Goal: Task Accomplishment & Management: Use online tool/utility

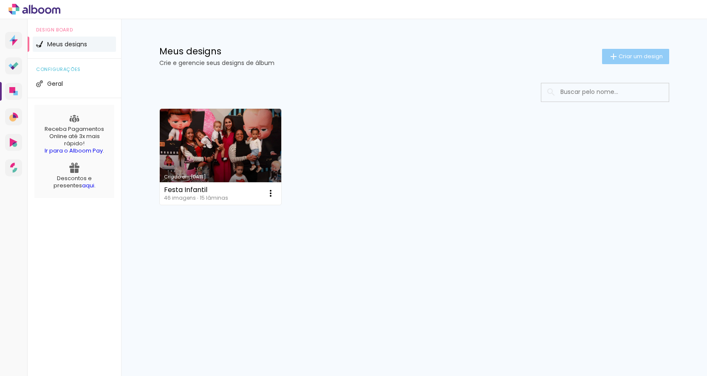
click at [647, 55] on span "Criar um design" at bounding box center [641, 57] width 44 height 6
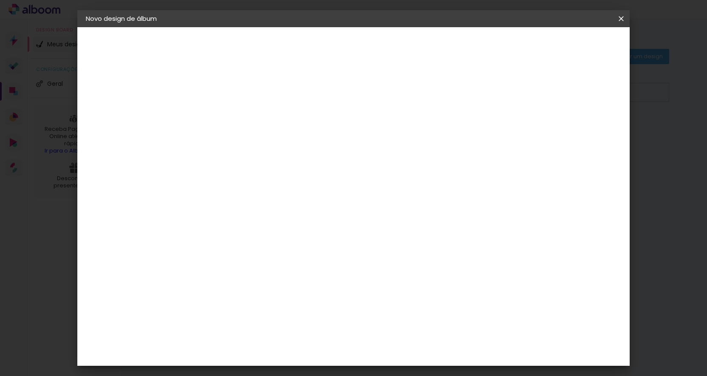
click at [225, 117] on input at bounding box center [225, 114] width 0 height 13
type input "Album Isa"
type paper-input "Album Isa"
click at [0, 0] on slot "Avançar" at bounding box center [0, 0] width 0 height 0
click at [238, 163] on input at bounding box center [238, 161] width 69 height 11
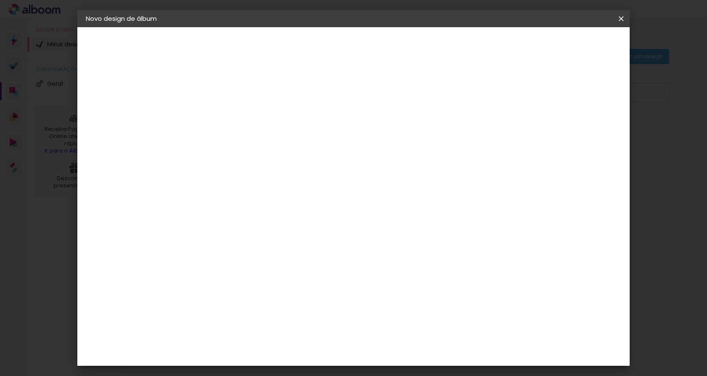
click at [266, 134] on input "[GEOGRAPHIC_DATA]" at bounding box center [235, 135] width 62 height 11
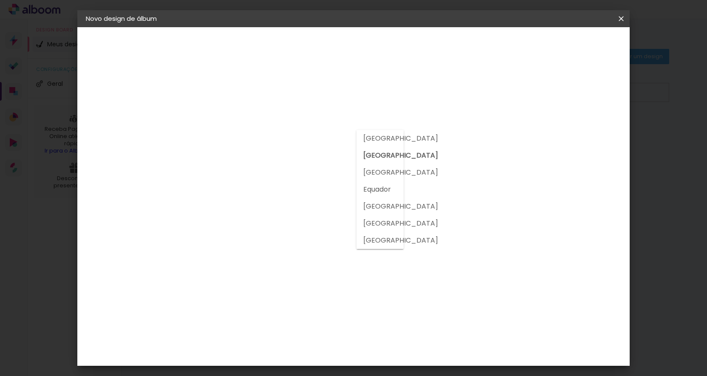
click at [275, 95] on div "Encadernadora Argentina Brasil Bolívia Equador Portugal Peru Uruguai" at bounding box center [238, 126] width 75 height 89
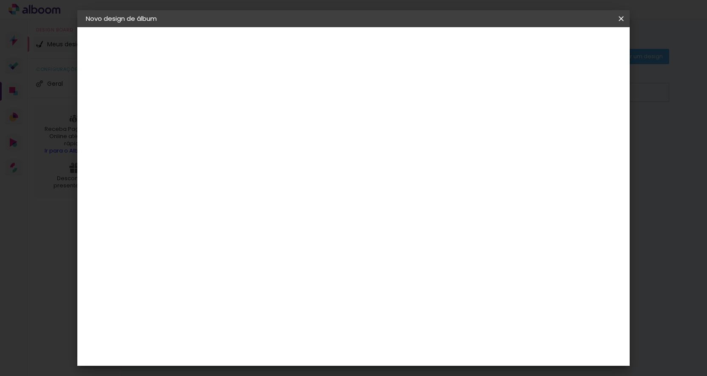
click at [361, 128] on paper-item "Tamanho Livre" at bounding box center [324, 129] width 76 height 19
click at [272, 160] on input at bounding box center [238, 161] width 69 height 11
click at [272, 161] on input at bounding box center [238, 161] width 69 height 11
click at [365, 76] on div "Fornecedor Escolha um fornecedor ou avance com o tamanho livre. Voltar Avançar" at bounding box center [281, 63] width 186 height 72
click at [361, 122] on paper-item "Tamanho Livre" at bounding box center [324, 129] width 76 height 19
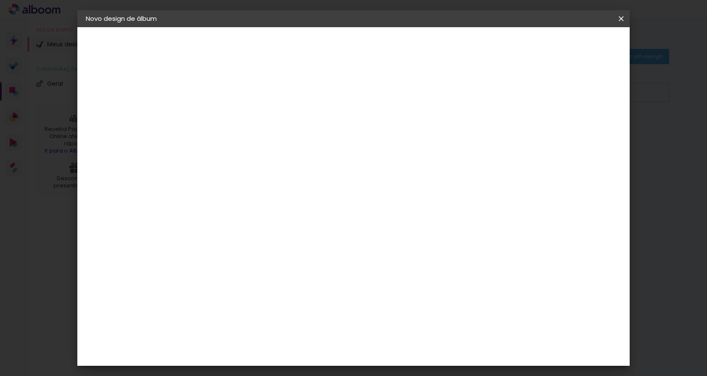
click at [266, 139] on input "[GEOGRAPHIC_DATA]" at bounding box center [235, 135] width 62 height 11
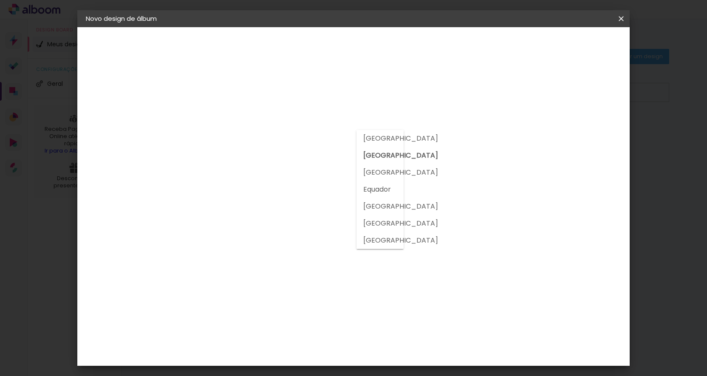
click at [373, 71] on header "Fornecedor Escolha um fornecedor ou avance com o tamanho livre. Voltar Avançar" at bounding box center [281, 55] width 186 height 57
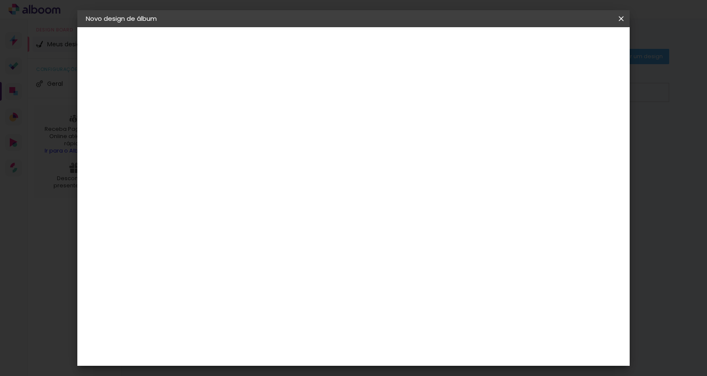
click at [272, 157] on input at bounding box center [238, 161] width 69 height 11
type input "C"
click at [361, 132] on paper-item "Tamanho Livre" at bounding box center [324, 129] width 76 height 19
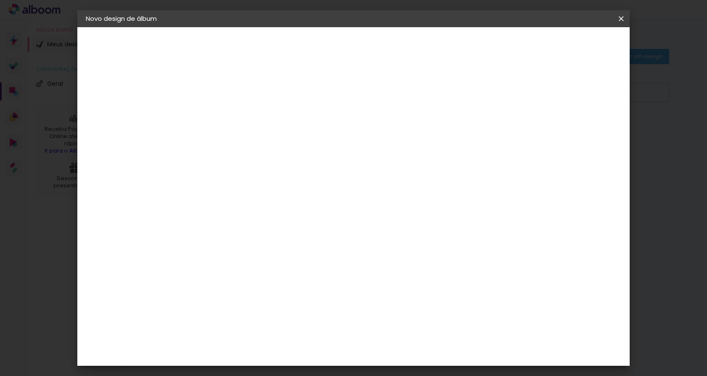
click at [300, 129] on iron-icon at bounding box center [295, 129] width 10 height 10
click at [300, 130] on iron-icon at bounding box center [295, 129] width 10 height 10
drag, startPoint x: 441, startPoint y: 175, endPoint x: 428, endPoint y: 173, distance: 12.9
click at [357, 175] on div "Sugerir uma encadernadora" at bounding box center [330, 177] width 53 height 14
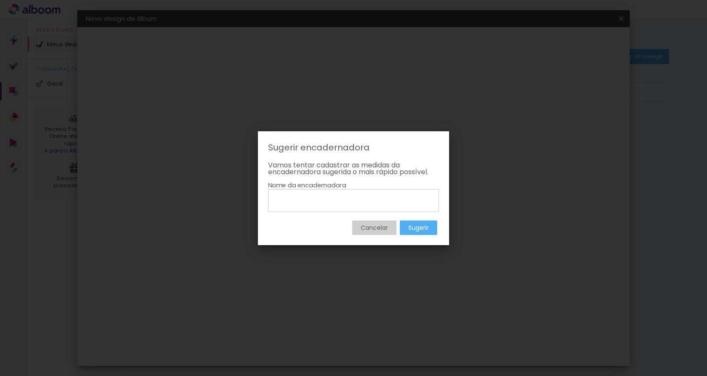
drag, startPoint x: 366, startPoint y: 225, endPoint x: 348, endPoint y: 226, distance: 17.9
click at [0, 0] on slot "Cancelar" at bounding box center [0, 0] width 0 height 0
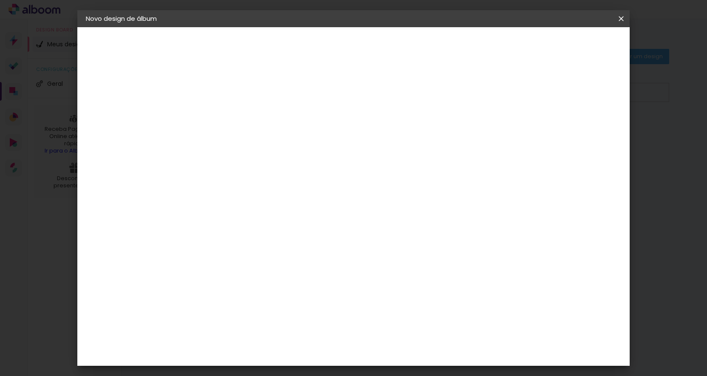
drag, startPoint x: 292, startPoint y: 157, endPoint x: 273, endPoint y: 150, distance: 20.6
click at [272, 158] on input at bounding box center [238, 161] width 69 height 11
click at [140, 93] on div "2. Especificações Fornecedor Escolhendo fornecedor... Modelo Escolhendo modelo.…" at bounding box center [132, 117] width 93 height 70
click at [137, 87] on div "2. Especificações" at bounding box center [132, 87] width 93 height 10
drag, startPoint x: 129, startPoint y: 109, endPoint x: 128, endPoint y: 142, distance: 32.7
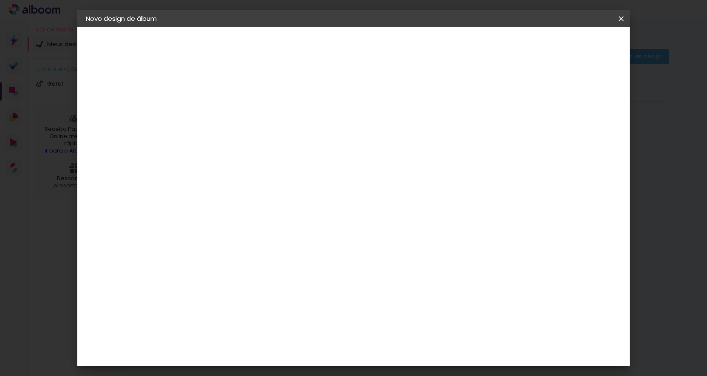
click at [129, 110] on iron-pages "Fornecedor Escolhendo fornecedor..." at bounding box center [132, 104] width 93 height 17
click at [0, 0] on slot "Album Isa" at bounding box center [0, 0] width 0 height 0
click at [0, 0] on slot "Avançar" at bounding box center [0, 0] width 0 height 0
click at [266, 136] on input "[GEOGRAPHIC_DATA]" at bounding box center [235, 135] width 62 height 11
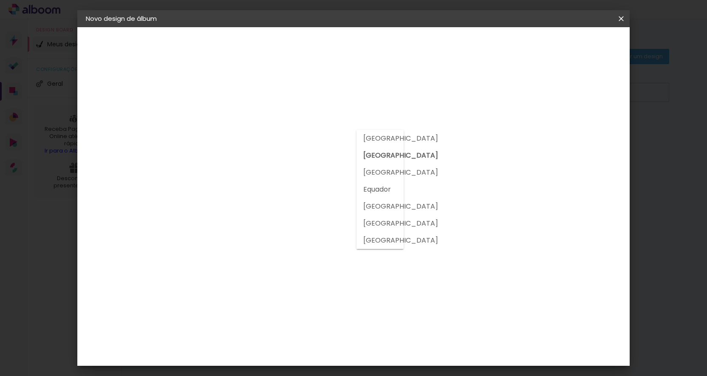
click at [0, 0] on slot "[GEOGRAPHIC_DATA]" at bounding box center [0, 0] width 0 height 0
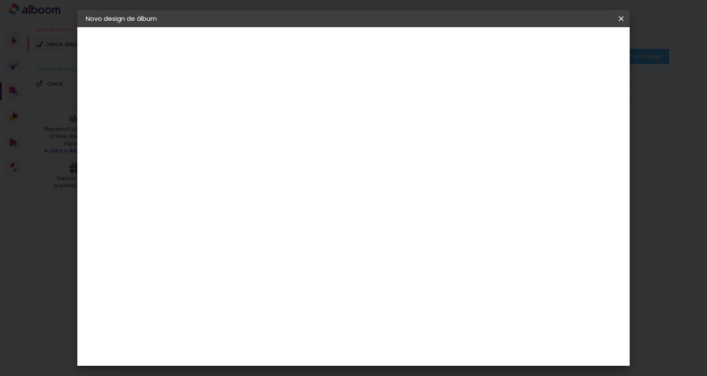
click at [272, 157] on input at bounding box center [238, 161] width 69 height 11
type input "C"
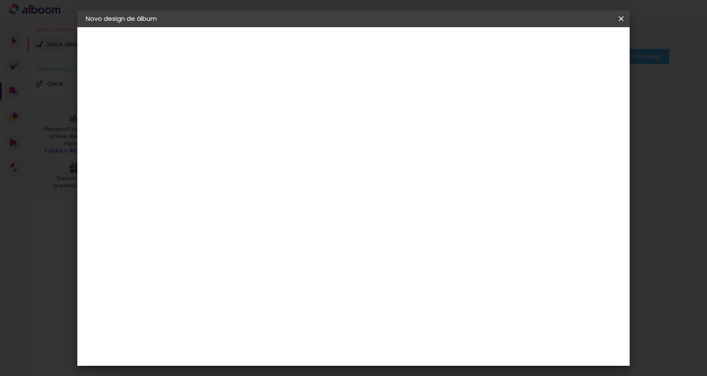
type input "lumier"
type paper-input "lumier"
drag, startPoint x: 137, startPoint y: 105, endPoint x: 143, endPoint y: 106, distance: 6.5
click at [137, 105] on iron-pages "Fornecedor Escolhendo fornecedor..." at bounding box center [132, 104] width 93 height 17
click at [156, 108] on iron-pages "Fornecedor Escolhendo fornecedor..." at bounding box center [132, 104] width 93 height 17
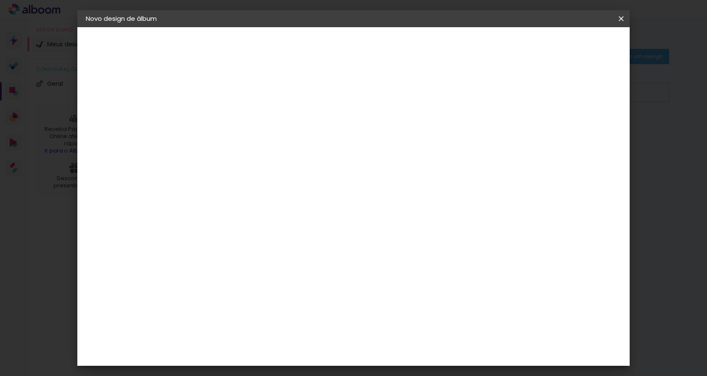
drag, startPoint x: 143, startPoint y: 82, endPoint x: 173, endPoint y: 99, distance: 34.8
click at [144, 83] on div "2. Especificações" at bounding box center [132, 87] width 93 height 10
click at [175, 100] on iron-pages "Fornecedor Escolhendo fornecedor..." at bounding box center [132, 104] width 93 height 17
click at [275, 103] on h3 "Encadernadora" at bounding box center [238, 103] width 75 height 9
click at [361, 139] on paper-listbox "Tamanho Livre Sugerir uma encadernadora" at bounding box center [324, 148] width 76 height 79
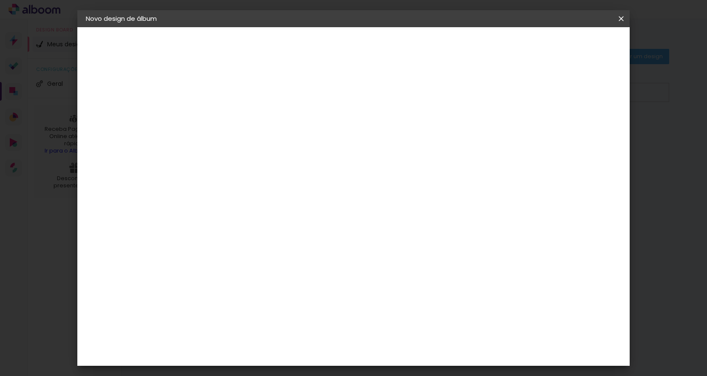
click at [361, 135] on paper-item "Tamanho Livre" at bounding box center [324, 129] width 76 height 19
click at [0, 0] on slot "Avançar" at bounding box center [0, 0] width 0 height 0
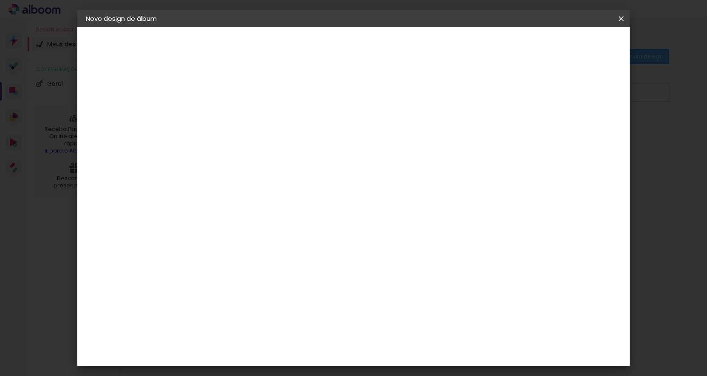
click at [569, 47] on span "Iniciar design" at bounding box center [555, 45] width 39 height 6
click at [120, 96] on paper-button "Tamanho livre" at bounding box center [132, 104] width 93 height 17
click at [0, 0] on slot "Tamanho Livre" at bounding box center [0, 0] width 0 height 0
click at [361, 122] on paper-item "Tamanho Livre" at bounding box center [324, 129] width 76 height 19
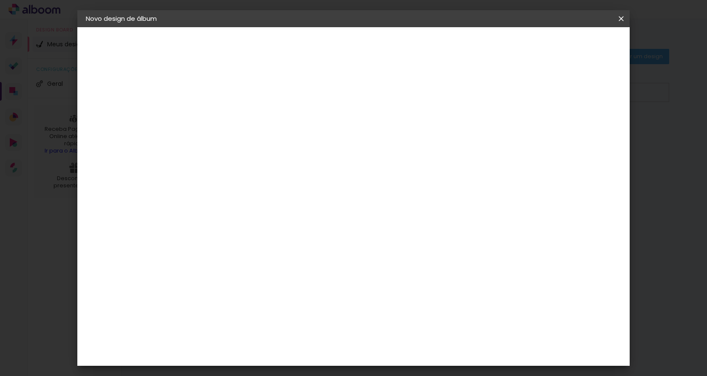
click at [361, 122] on paper-item "Tamanho Livre" at bounding box center [324, 129] width 76 height 19
click at [361, 137] on paper-item "Tamanho Livre" at bounding box center [324, 129] width 76 height 19
click at [621, 20] on iron-icon at bounding box center [621, 18] width 10 height 8
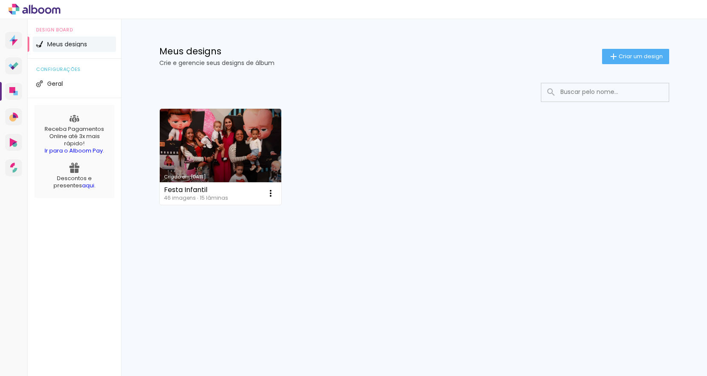
click at [436, 153] on div "Criado em 15/07/25 Festa Infantil 46 imagens ∙ 15 lâminas Abrir Fazer uma cópia…" at bounding box center [415, 157] width 518 height 104
drag, startPoint x: 629, startPoint y: 57, endPoint x: 592, endPoint y: 102, distance: 57.7
click at [629, 57] on span "Criar um design" at bounding box center [641, 57] width 44 height 6
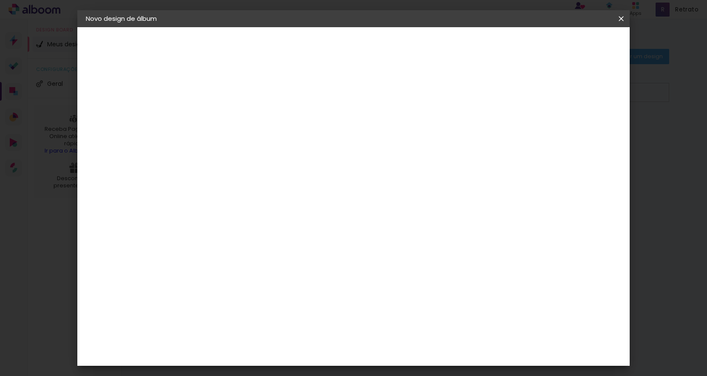
click at [225, 117] on input at bounding box center [225, 114] width 0 height 13
type input "A"
type input "Isadora"
type paper-input "Isadora"
click at [0, 0] on slot "Avançar" at bounding box center [0, 0] width 0 height 0
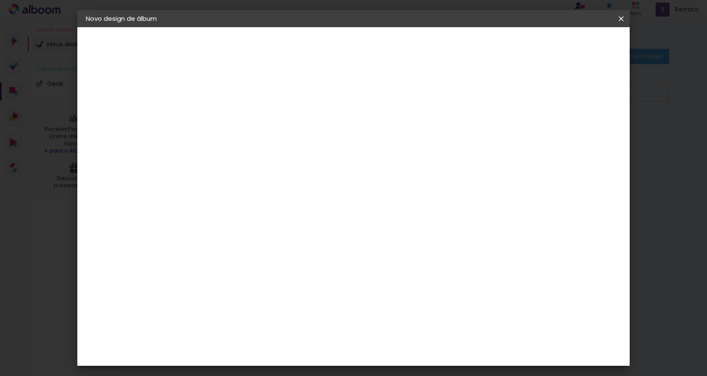
scroll to position [835, 0]
click at [239, 277] on div "Grafis" at bounding box center [229, 280] width 20 height 7
click at [0, 0] on slot "Avançar" at bounding box center [0, 0] width 0 height 0
click at [292, 121] on div "Opções disponíveis Real Compacta Alfaiate Havel Acrílica Tip Volga Blend Havel …" at bounding box center [247, 161] width 92 height 159
click at [258, 141] on input "text" at bounding box center [241, 147] width 33 height 13
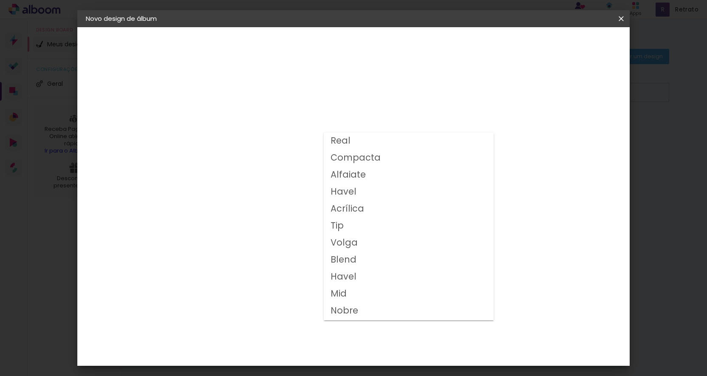
click at [353, 145] on paper-item "Real" at bounding box center [409, 141] width 170 height 17
type input "Real"
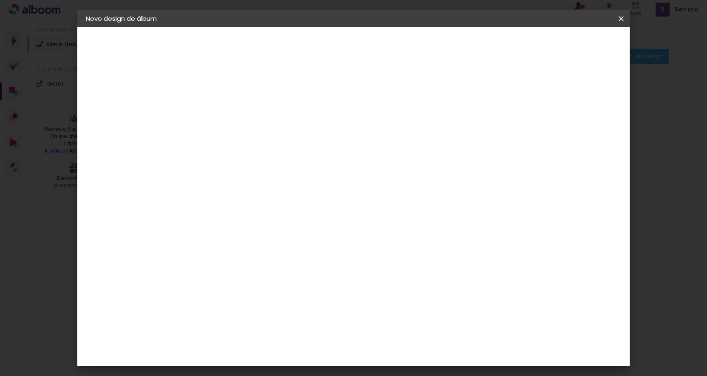
click at [282, 203] on span "15x20" at bounding box center [263, 208] width 40 height 23
click at [0, 0] on slot "Avançar" at bounding box center [0, 0] width 0 height 0
click at [574, 46] on span "Iniciar design" at bounding box center [555, 45] width 39 height 6
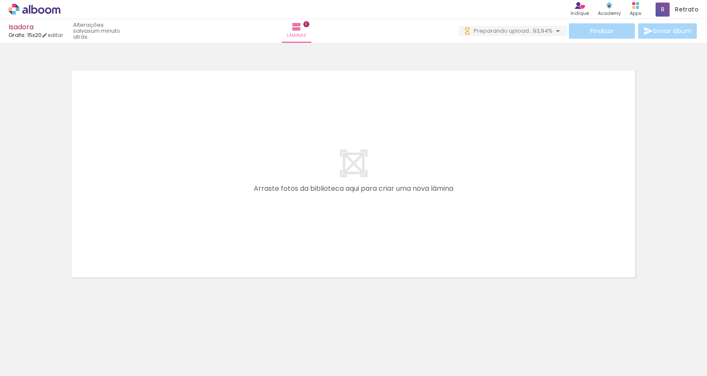
scroll to position [0, 1960]
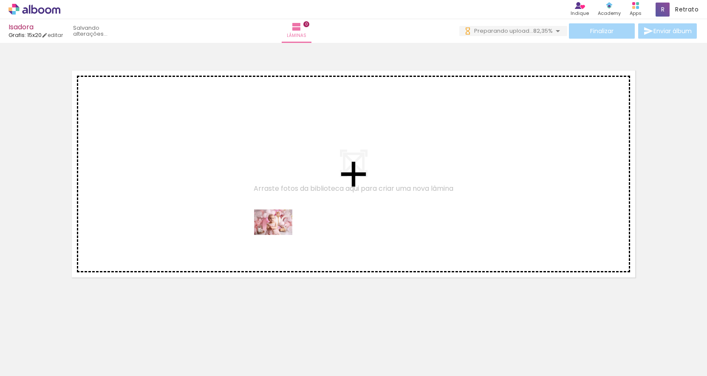
drag, startPoint x: 181, startPoint y: 357, endPoint x: 280, endPoint y: 235, distance: 156.9
click at [280, 235] on quentale-workspace at bounding box center [353, 188] width 707 height 376
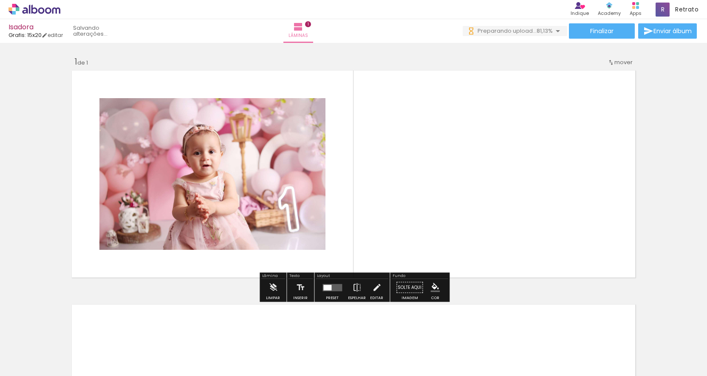
click at [333, 282] on div at bounding box center [332, 287] width 23 height 17
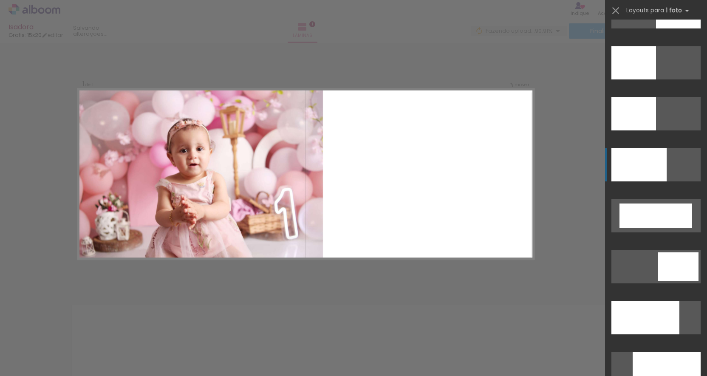
click at [648, 158] on div at bounding box center [638, 164] width 55 height 33
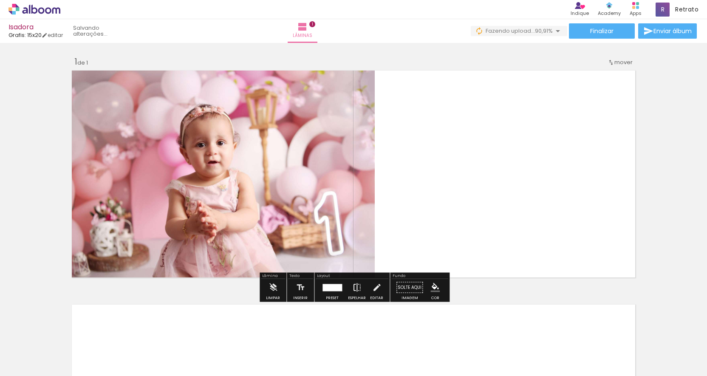
click at [354, 291] on iron-icon at bounding box center [356, 287] width 9 height 17
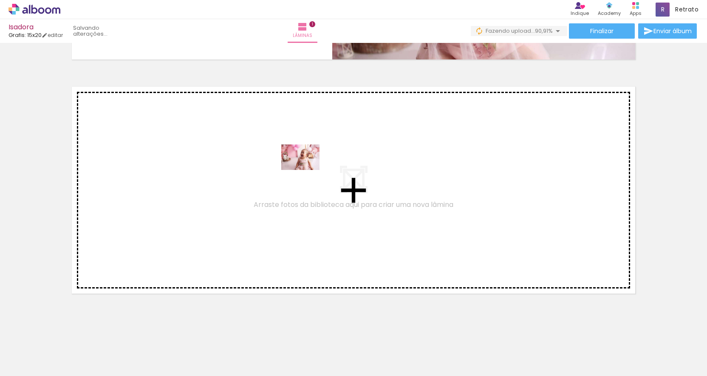
drag, startPoint x: 419, startPoint y: 354, endPoint x: 307, endPoint y: 170, distance: 215.7
click at [307, 170] on quentale-workspace at bounding box center [353, 188] width 707 height 376
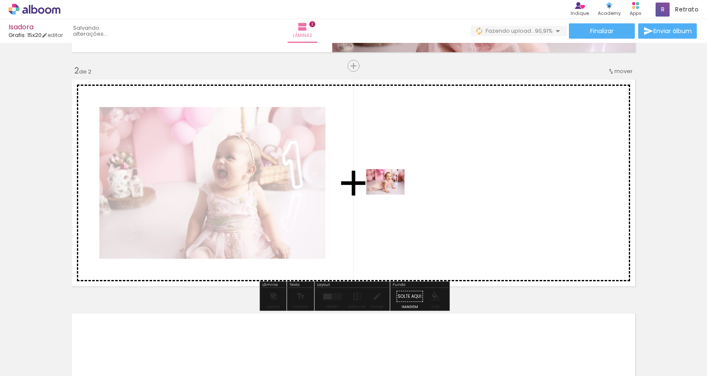
drag, startPoint x: 453, startPoint y: 351, endPoint x: 392, endPoint y: 195, distance: 167.4
click at [392, 195] on quentale-workspace at bounding box center [353, 188] width 707 height 376
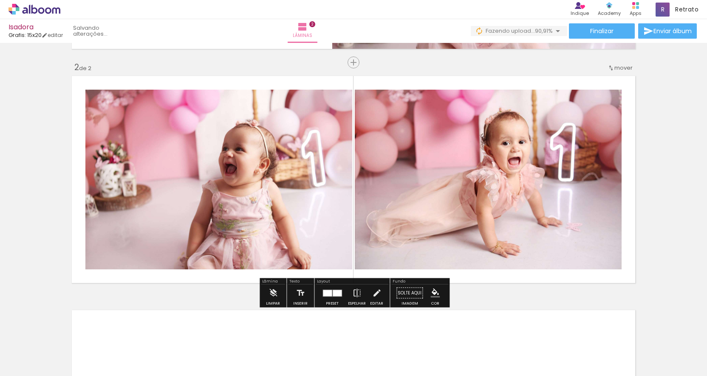
click at [332, 292] on quentale-layouter at bounding box center [333, 292] width 20 height 7
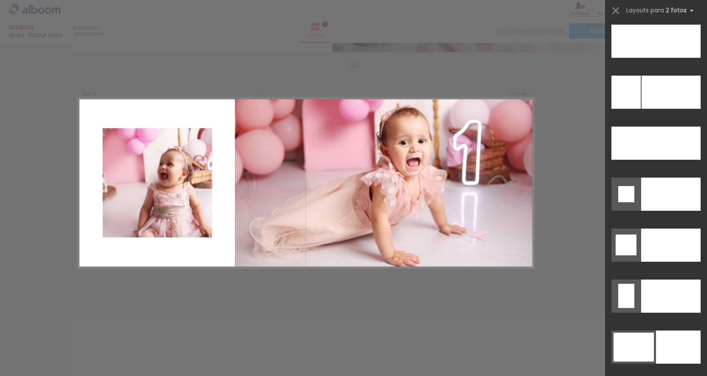
scroll to position [3879, 0]
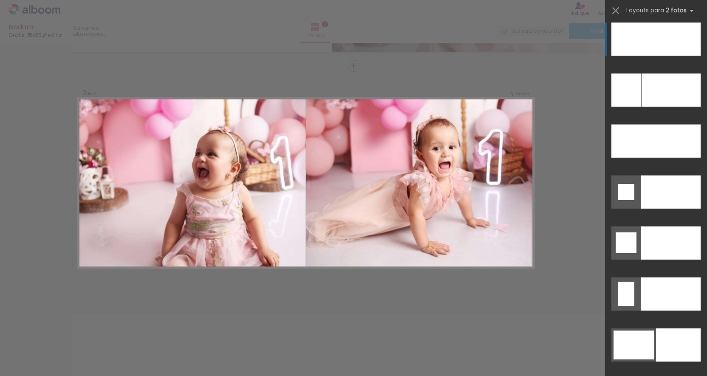
click at [653, 48] on div at bounding box center [633, 39] width 45 height 33
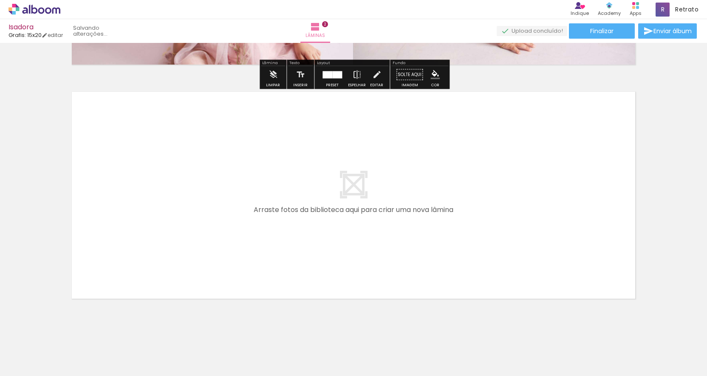
scroll to position [448, 0]
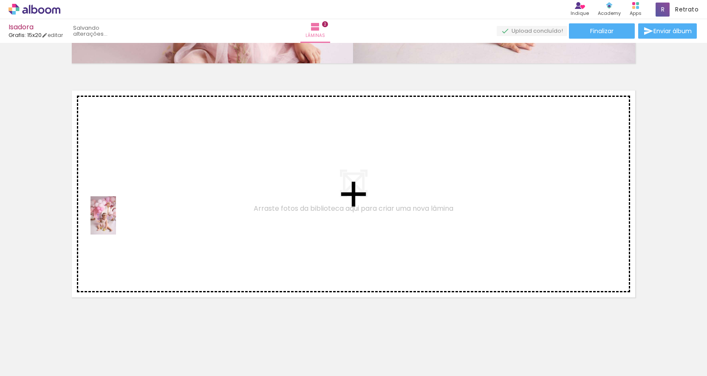
drag, startPoint x: 76, startPoint y: 348, endPoint x: 116, endPoint y: 222, distance: 132.6
click at [116, 222] on quentale-workspace at bounding box center [353, 188] width 707 height 376
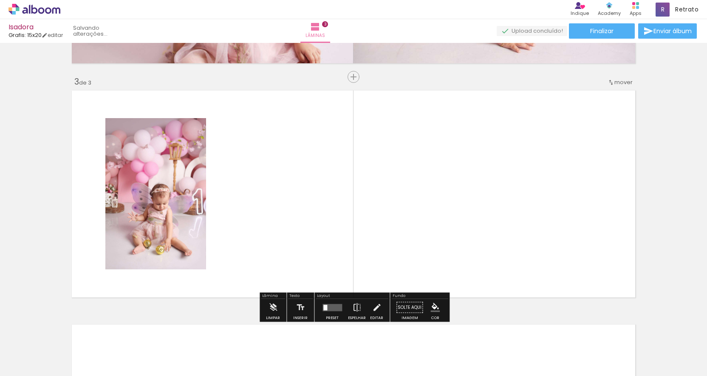
scroll to position [459, 0]
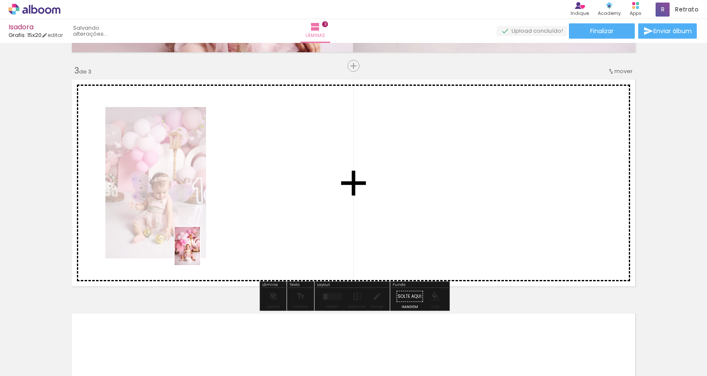
drag, startPoint x: 147, startPoint y: 357, endPoint x: 215, endPoint y: 249, distance: 127.6
click at [215, 249] on quentale-workspace at bounding box center [353, 188] width 707 height 376
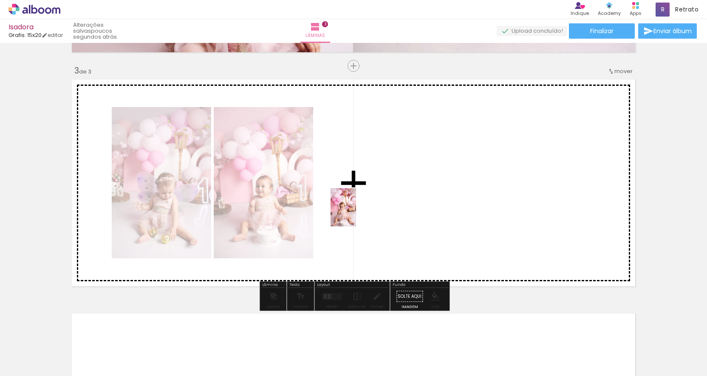
drag, startPoint x: 388, startPoint y: 361, endPoint x: 356, endPoint y: 209, distance: 155.9
click at [356, 209] on quentale-workspace at bounding box center [353, 188] width 707 height 376
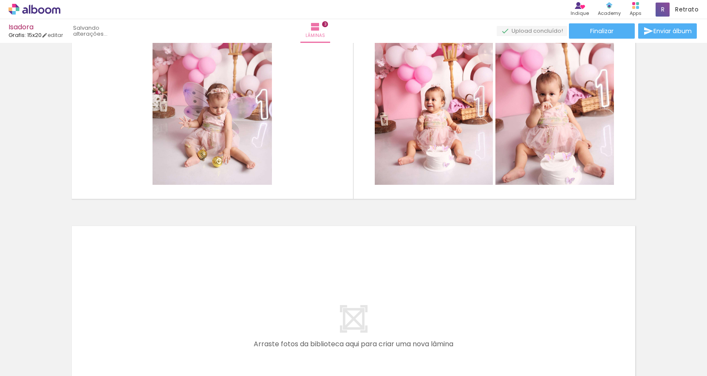
scroll to position [546, 0]
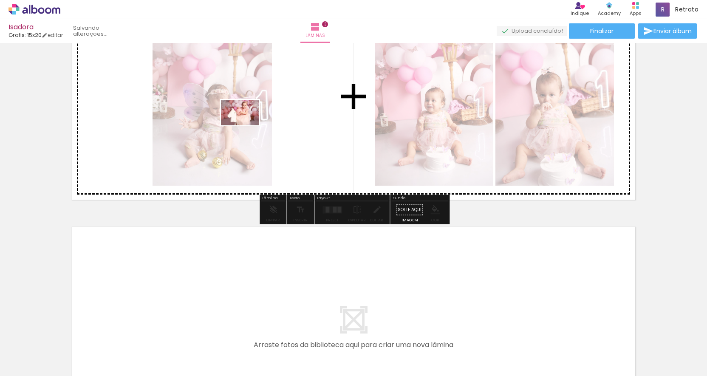
drag, startPoint x: 223, startPoint y: 358, endPoint x: 246, endPoint y: 125, distance: 234.0
click at [246, 125] on quentale-workspace at bounding box center [353, 188] width 707 height 376
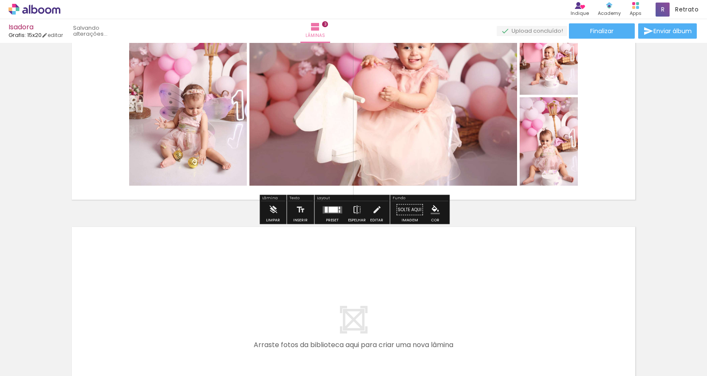
click at [329, 209] on div at bounding box center [332, 210] width 9 height 6
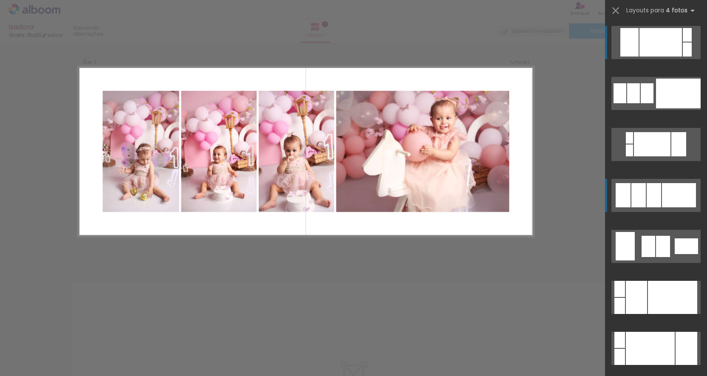
scroll to position [459, 0]
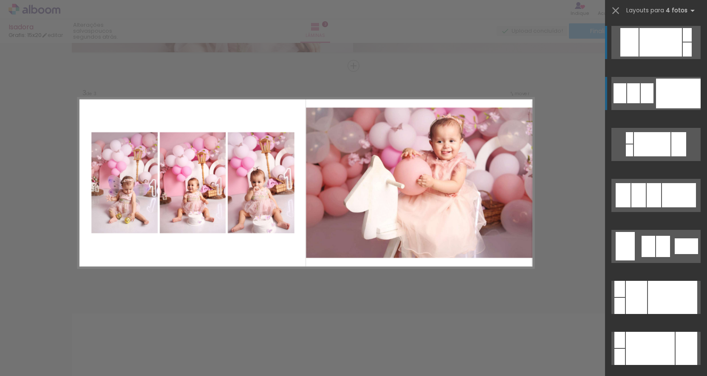
click at [657, 97] on div at bounding box center [678, 94] width 45 height 30
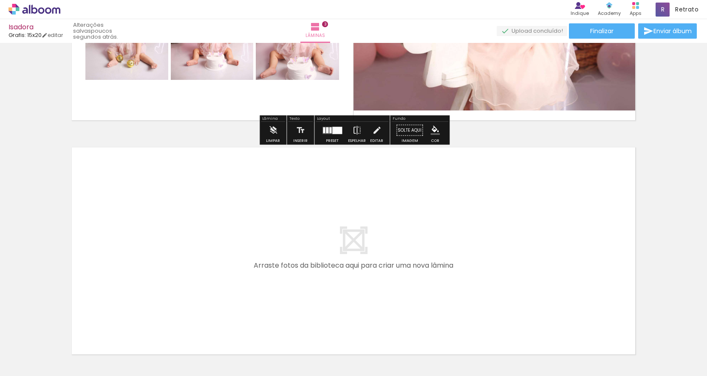
scroll to position [671, 0]
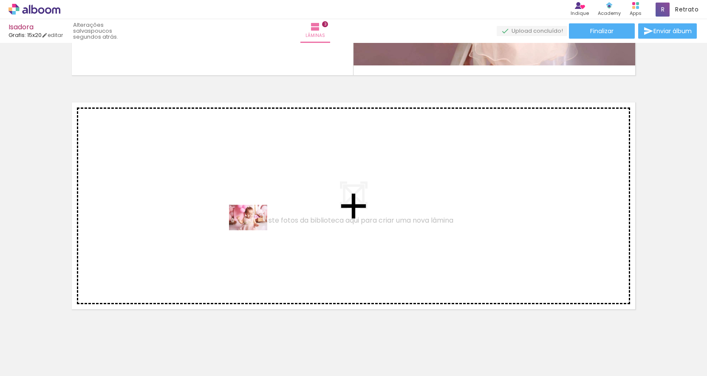
drag, startPoint x: 315, startPoint y: 352, endPoint x: 255, endPoint y: 230, distance: 136.6
click at [255, 230] on quentale-workspace at bounding box center [353, 188] width 707 height 376
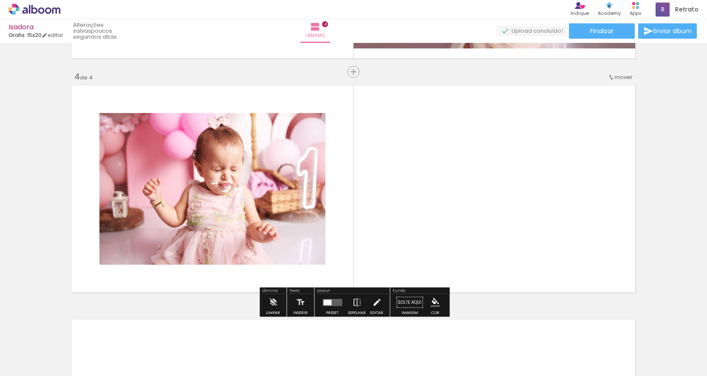
scroll to position [693, 0]
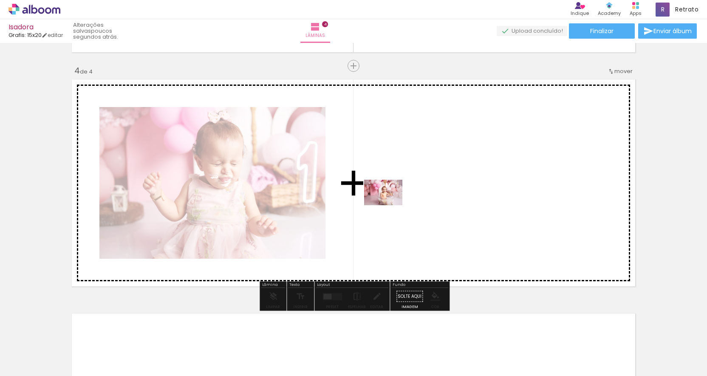
drag, startPoint x: 282, startPoint y: 348, endPoint x: 390, endPoint y: 205, distance: 178.6
click at [390, 205] on quentale-workspace at bounding box center [353, 188] width 707 height 376
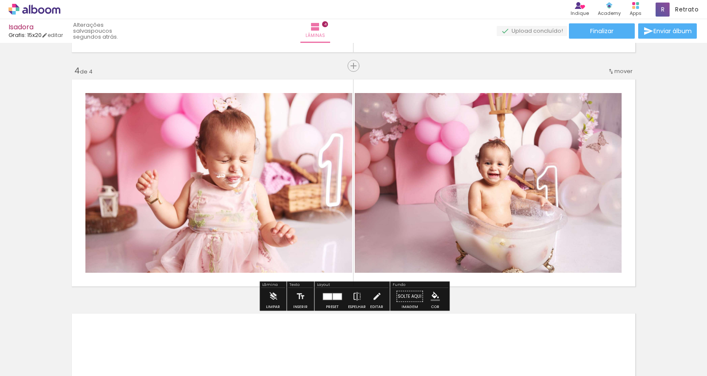
click at [323, 307] on paper-button "Preset" at bounding box center [332, 299] width 27 height 22
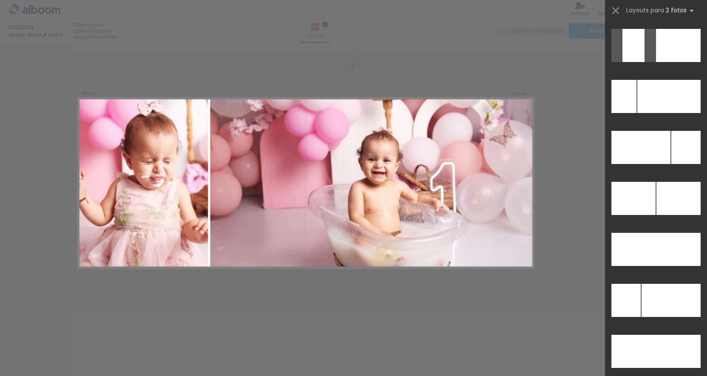
scroll to position [3670, 0]
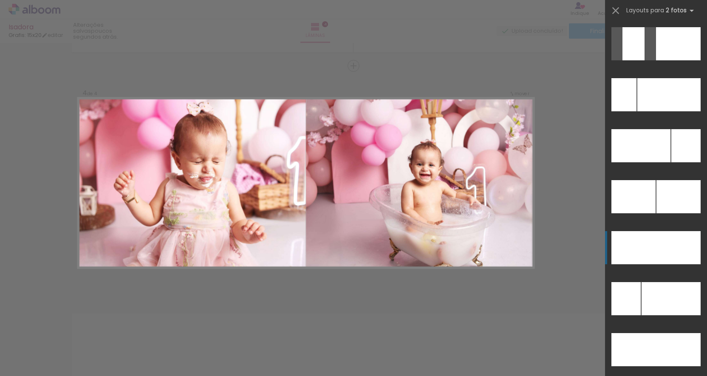
click at [671, 251] on div at bounding box center [678, 247] width 45 height 33
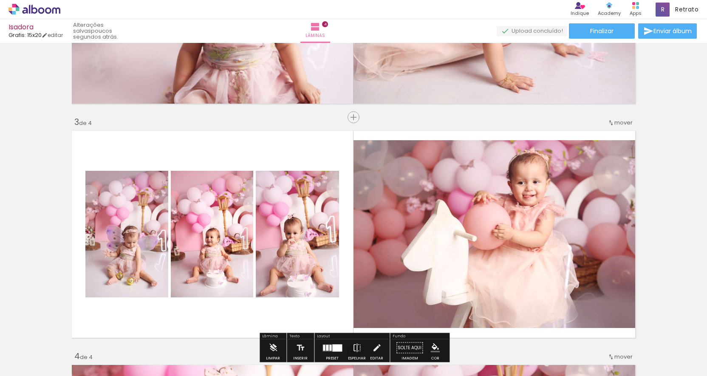
scroll to position [407, 0]
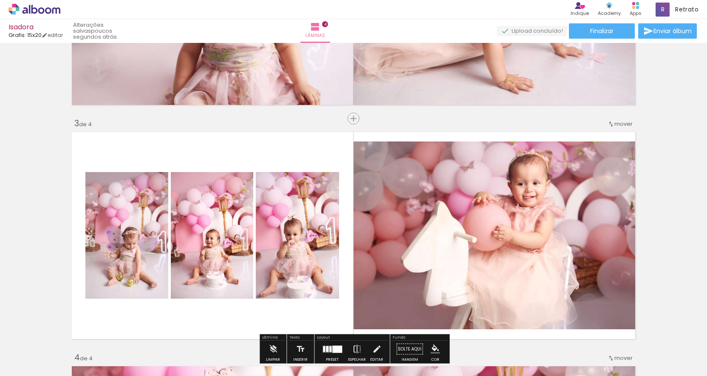
click at [265, 210] on quentale-photo at bounding box center [297, 235] width 83 height 127
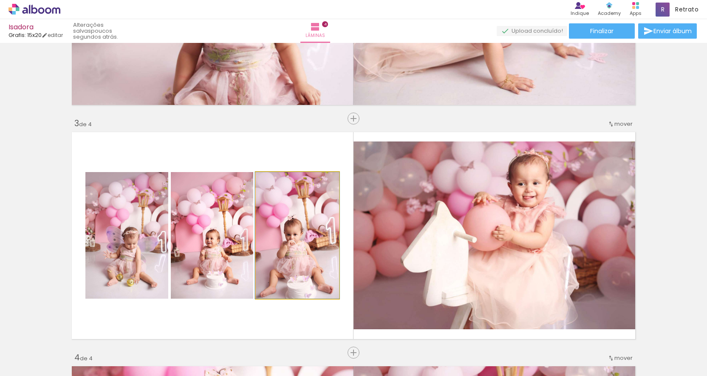
click at [265, 210] on quentale-photo at bounding box center [297, 235] width 83 height 127
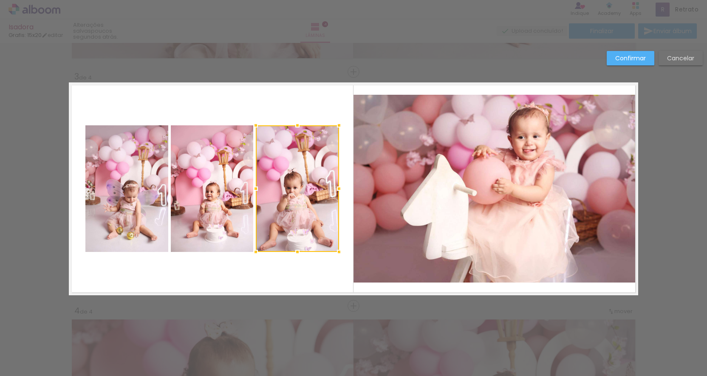
scroll to position [459, 0]
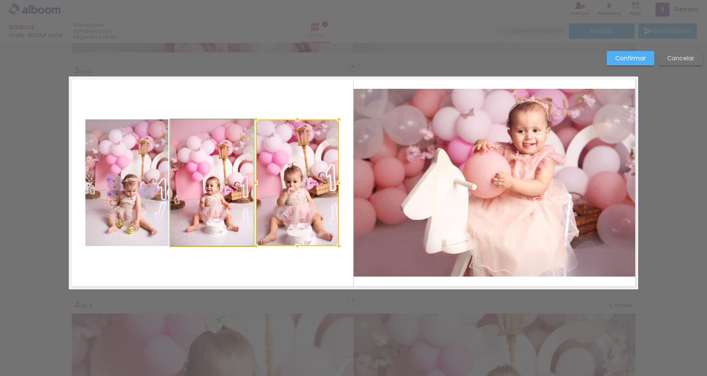
click at [202, 209] on album-spread "3 de 4" at bounding box center [353, 182] width 569 height 213
click at [110, 204] on quentale-photo at bounding box center [126, 182] width 83 height 127
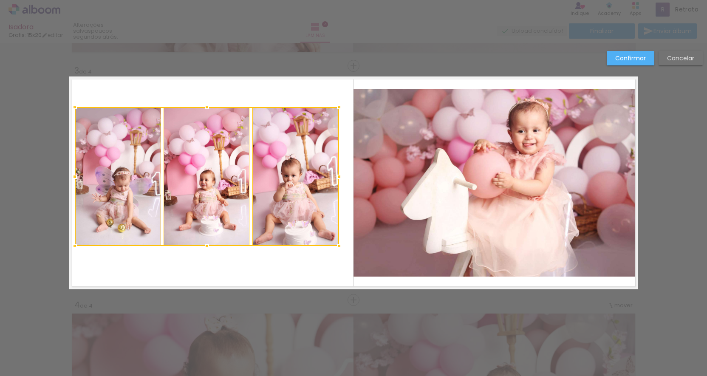
drag, startPoint x: 85, startPoint y: 117, endPoint x: 82, endPoint y: 113, distance: 4.6
click at [74, 105] on div at bounding box center [74, 107] width 17 height 17
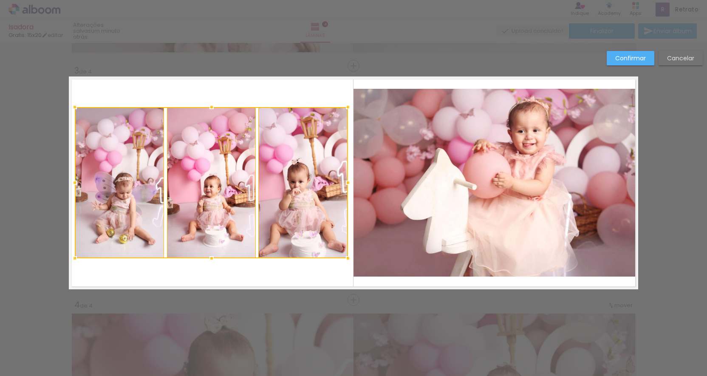
drag, startPoint x: 338, startPoint y: 247, endPoint x: 347, endPoint y: 260, distance: 15.2
click at [347, 260] on div at bounding box center [348, 258] width 17 height 17
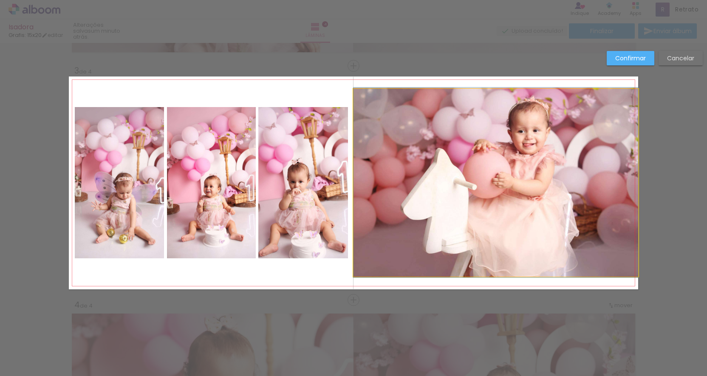
click at [432, 102] on quentale-photo at bounding box center [496, 183] width 285 height 188
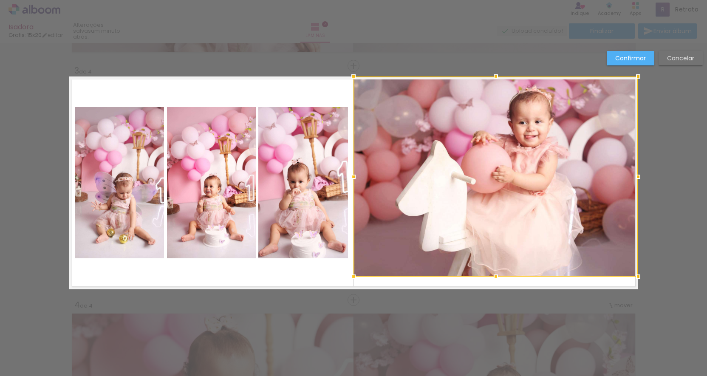
drag, startPoint x: 495, startPoint y: 88, endPoint x: 495, endPoint y: 78, distance: 10.6
click at [495, 78] on div at bounding box center [495, 76] width 17 height 17
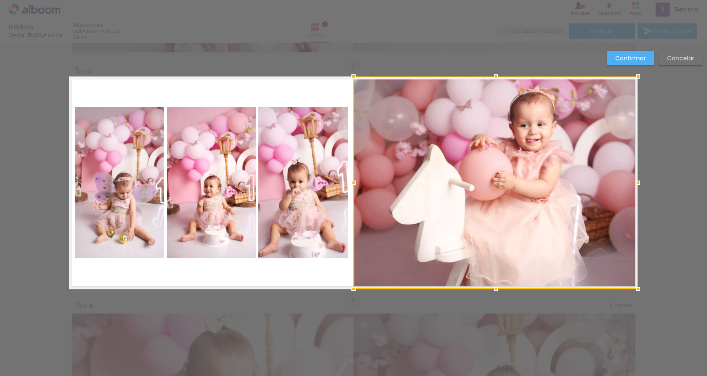
drag, startPoint x: 493, startPoint y: 278, endPoint x: 496, endPoint y: 289, distance: 10.6
click at [493, 294] on div at bounding box center [495, 288] width 17 height 17
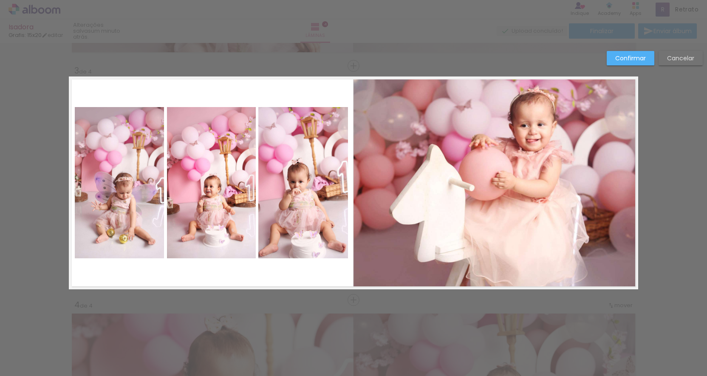
click at [600, 117] on quentale-photo at bounding box center [496, 182] width 285 height 212
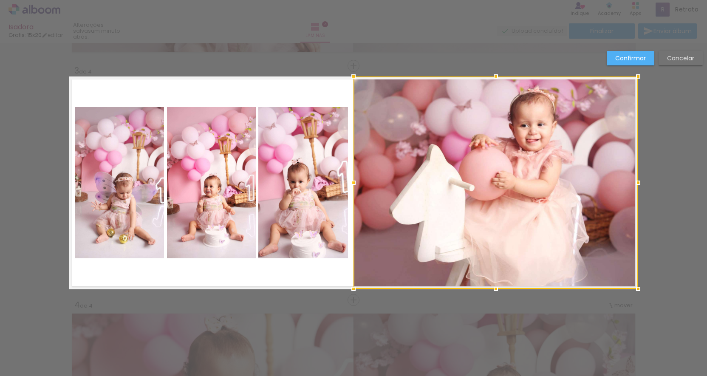
click at [600, 117] on div at bounding box center [496, 182] width 285 height 212
drag, startPoint x: 593, startPoint y: 117, endPoint x: 628, endPoint y: 156, distance: 53.0
click at [627, 160] on div at bounding box center [496, 183] width 285 height 212
click at [630, 63] on paper-button "Confirmar" at bounding box center [631, 58] width 48 height 14
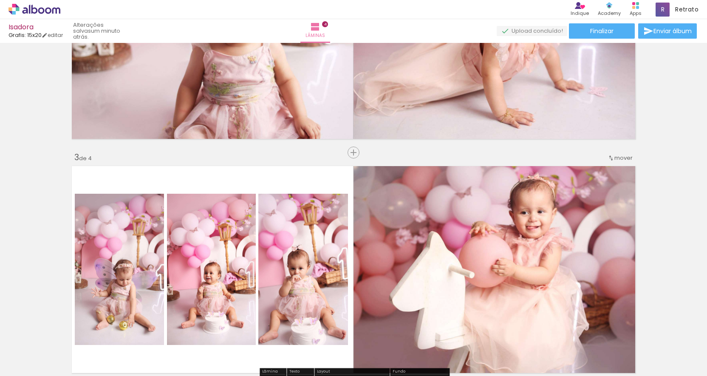
scroll to position [344, 0]
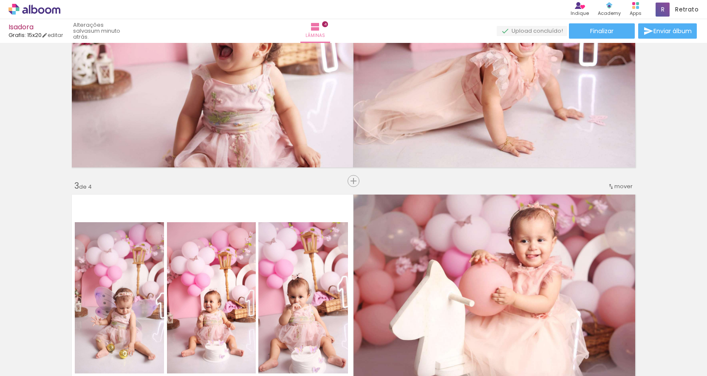
click at [621, 188] on span "mover" at bounding box center [623, 186] width 18 height 8
click at [610, 195] on paper-item "antes da 2" at bounding box center [601, 199] width 65 height 14
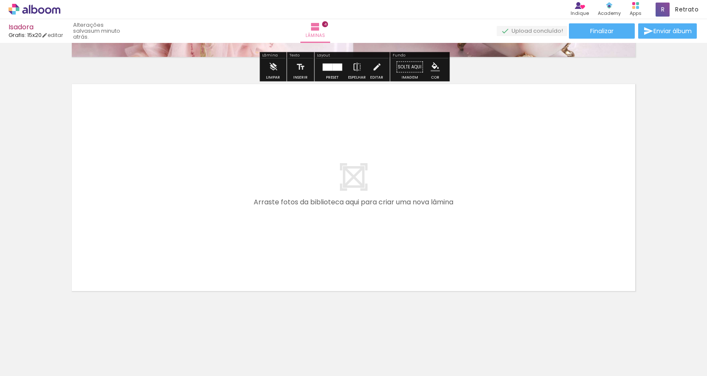
scroll to position [924, 0]
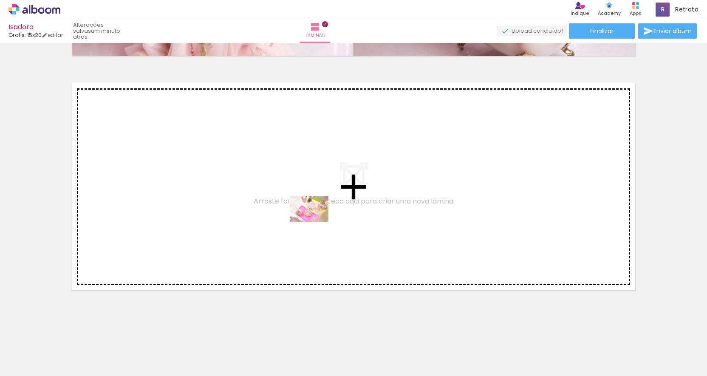
drag, startPoint x: 609, startPoint y: 355, endPoint x: 316, endPoint y: 222, distance: 321.9
click at [316, 222] on quentale-workspace at bounding box center [353, 188] width 707 height 376
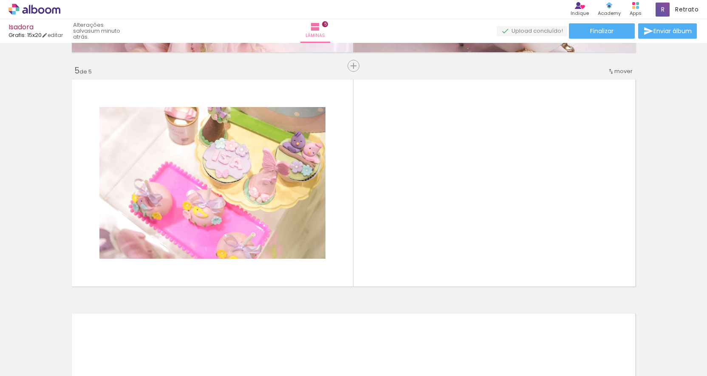
scroll to position [0, 634]
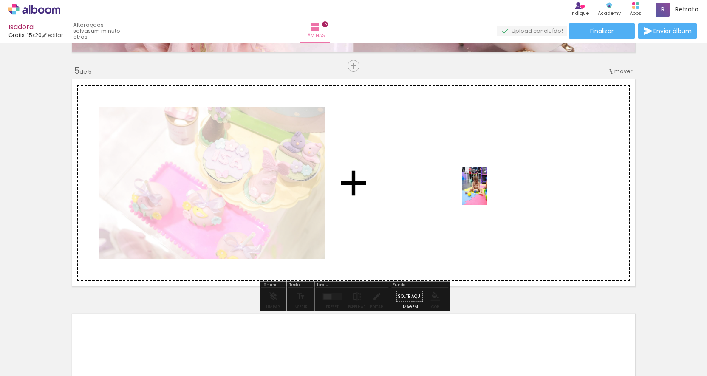
drag, startPoint x: 539, startPoint y: 351, endPoint x: 502, endPoint y: 214, distance: 141.7
click at [487, 192] on quentale-workspace at bounding box center [353, 188] width 707 height 376
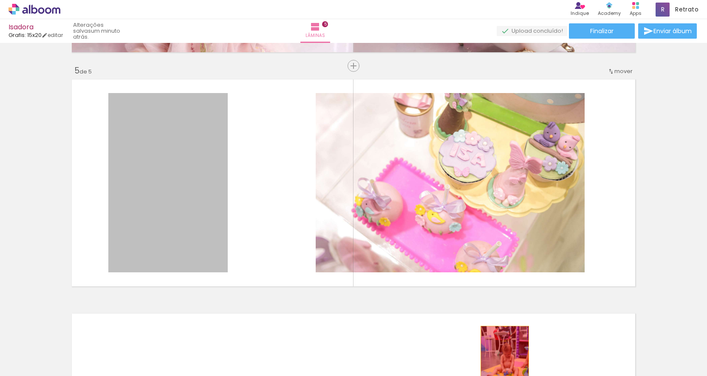
drag, startPoint x: 148, startPoint y: 132, endPoint x: 505, endPoint y: 357, distance: 422.6
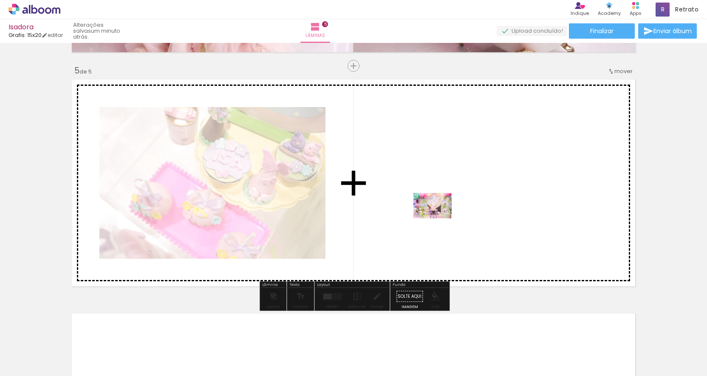
drag, startPoint x: 505, startPoint y: 356, endPoint x: 439, endPoint y: 218, distance: 152.6
click at [439, 218] on quentale-workspace at bounding box center [353, 188] width 707 height 376
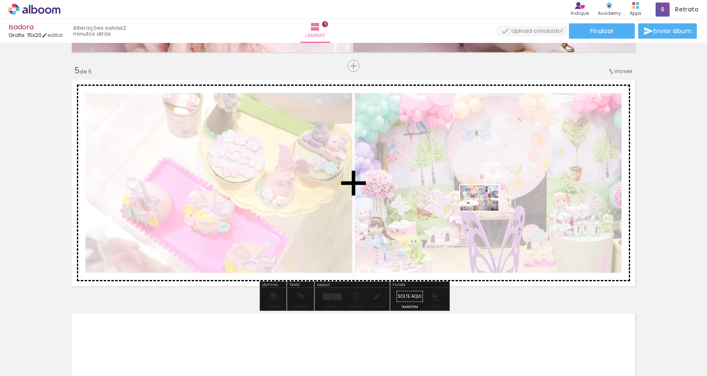
drag, startPoint x: 599, startPoint y: 353, endPoint x: 487, endPoint y: 224, distance: 170.8
click at [486, 211] on quentale-workspace at bounding box center [353, 188] width 707 height 376
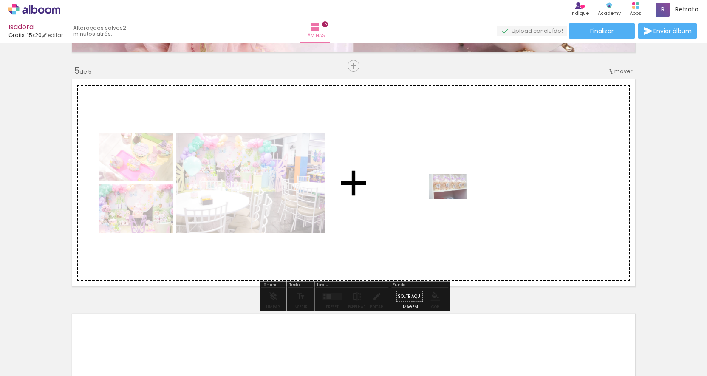
drag, startPoint x: 452, startPoint y: 353, endPoint x: 455, endPoint y: 199, distance: 153.4
click at [455, 199] on quentale-workspace at bounding box center [353, 188] width 707 height 376
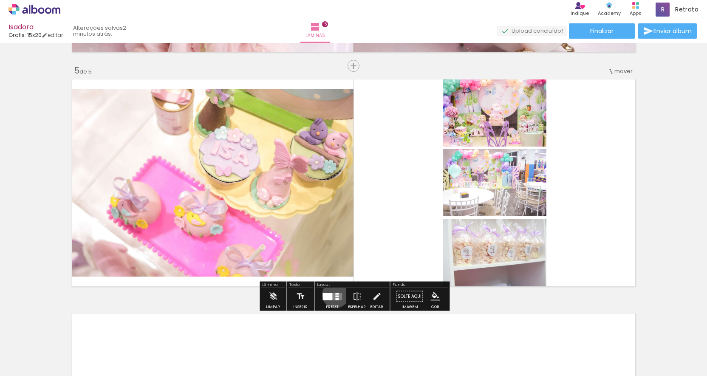
click at [334, 294] on quentale-layouter at bounding box center [333, 296] width 20 height 7
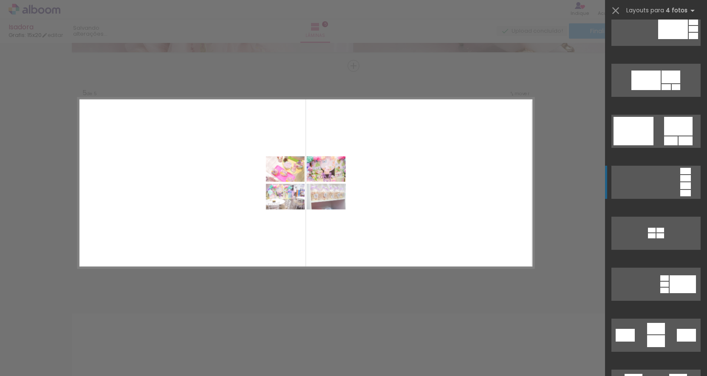
scroll to position [679, 0]
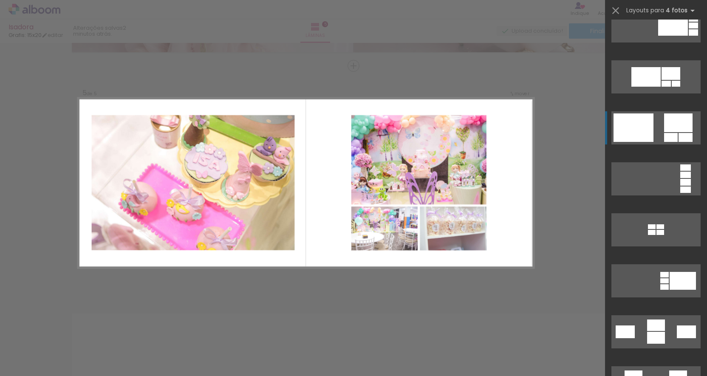
click at [657, 124] on quentale-layouter at bounding box center [655, 127] width 89 height 33
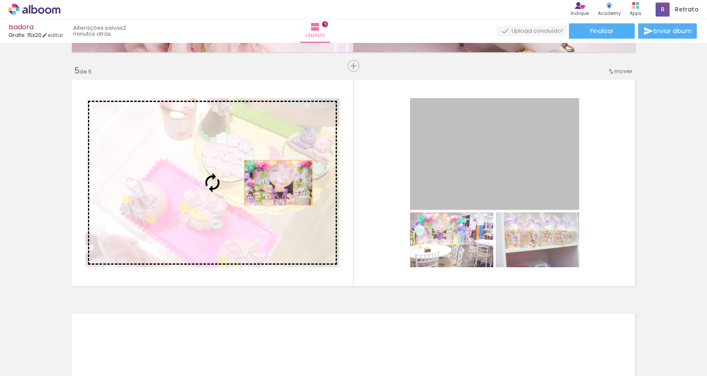
drag, startPoint x: 476, startPoint y: 184, endPoint x: 278, endPoint y: 183, distance: 197.6
click at [0, 0] on slot at bounding box center [0, 0] width 0 height 0
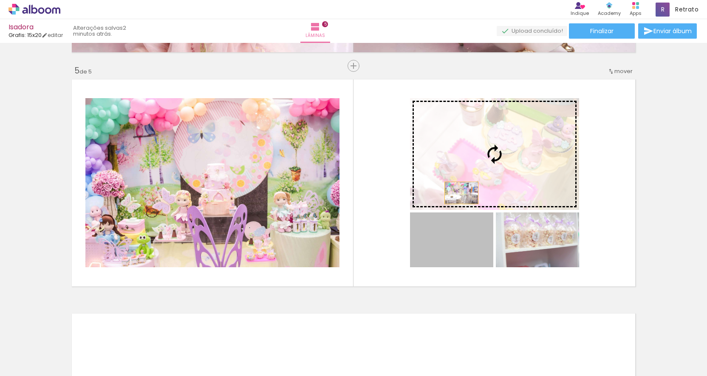
drag, startPoint x: 449, startPoint y: 246, endPoint x: 461, endPoint y: 193, distance: 54.1
click at [0, 0] on slot at bounding box center [0, 0] width 0 height 0
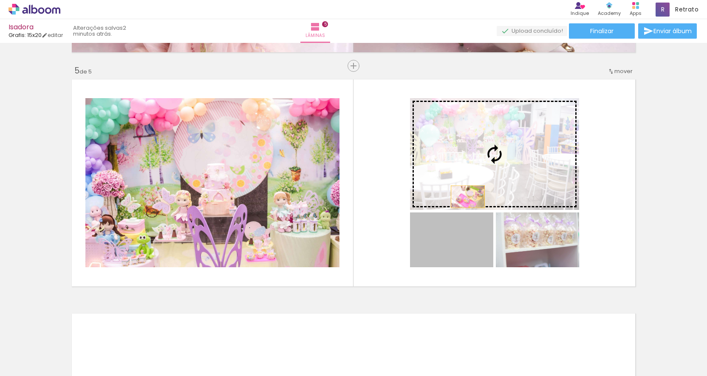
drag, startPoint x: 463, startPoint y: 248, endPoint x: 467, endPoint y: 196, distance: 52.5
click at [0, 0] on slot at bounding box center [0, 0] width 0 height 0
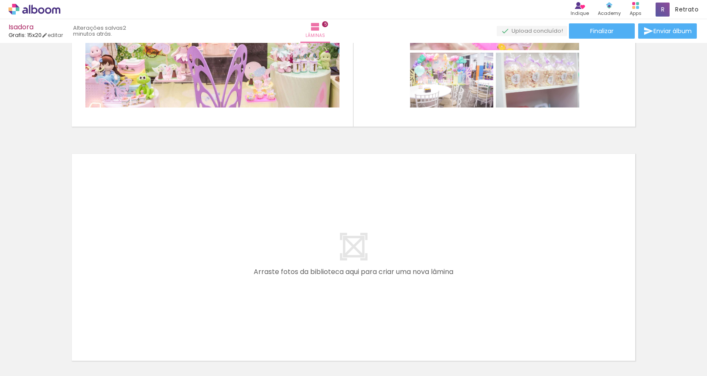
scroll to position [0, 851]
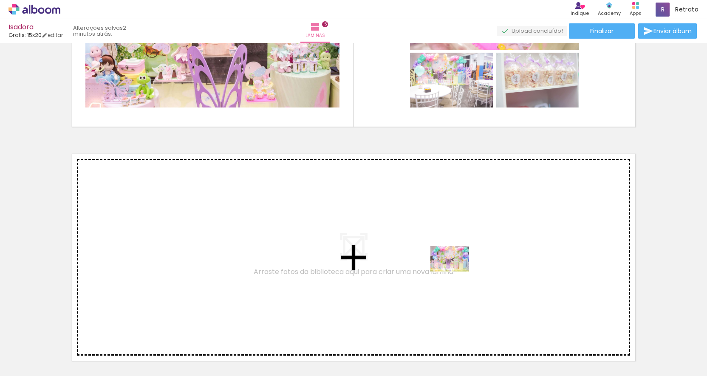
drag, startPoint x: 576, startPoint y: 356, endPoint x: 446, endPoint y: 271, distance: 155.3
click at [446, 271] on quentale-workspace at bounding box center [353, 188] width 707 height 376
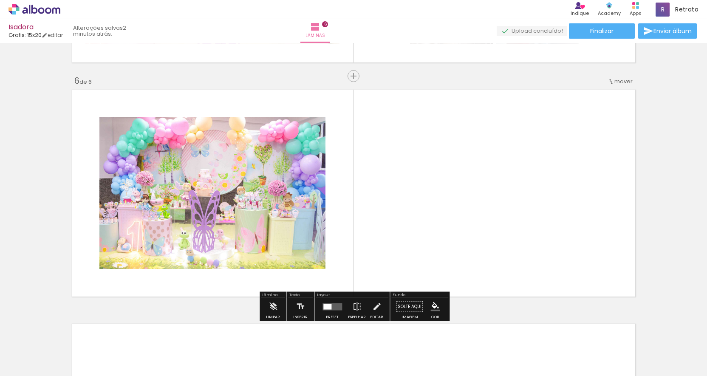
scroll to position [1162, 0]
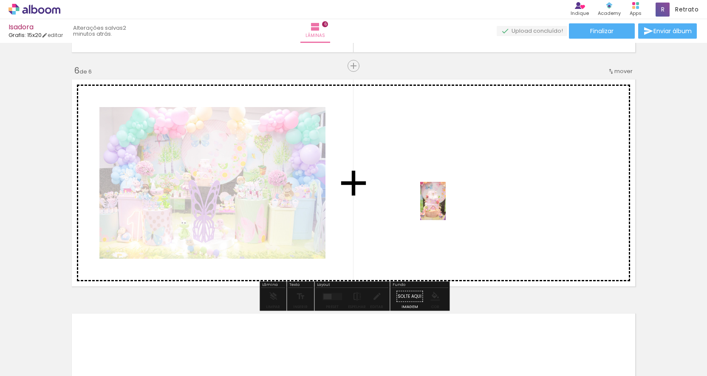
drag, startPoint x: 476, startPoint y: 355, endPoint x: 446, endPoint y: 207, distance: 151.0
click at [446, 207] on quentale-workspace at bounding box center [353, 188] width 707 height 376
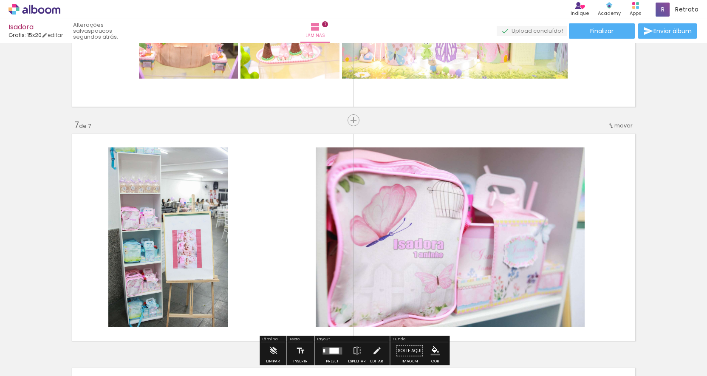
scroll to position [1346, 0]
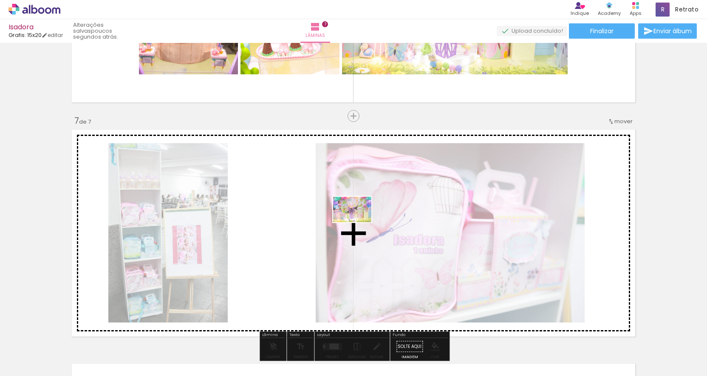
drag, startPoint x: 482, startPoint y: 358, endPoint x: 359, endPoint y: 222, distance: 183.8
click at [359, 222] on quentale-workspace at bounding box center [353, 188] width 707 height 376
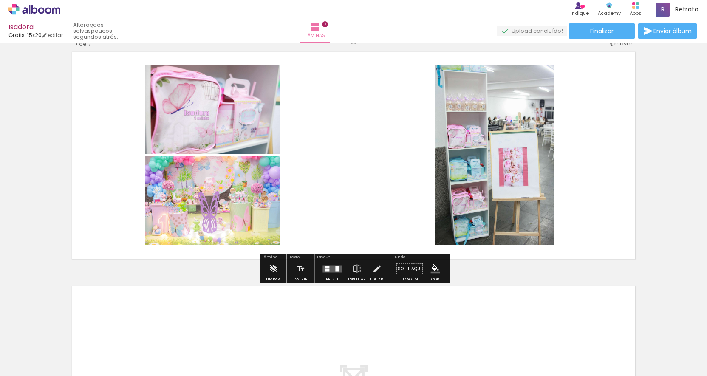
scroll to position [1466, 0]
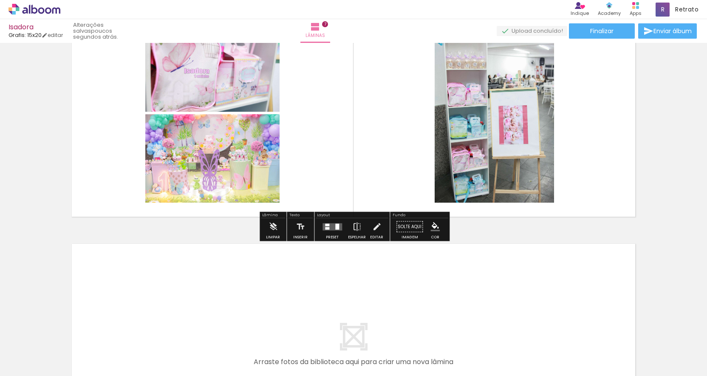
click at [329, 225] on quentale-layouter at bounding box center [333, 226] width 20 height 7
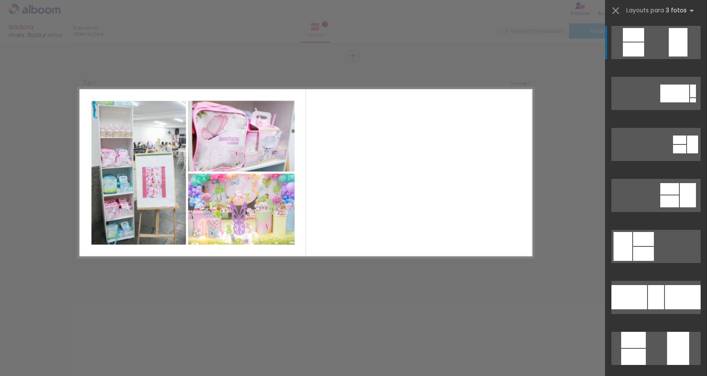
scroll to position [1396, 0]
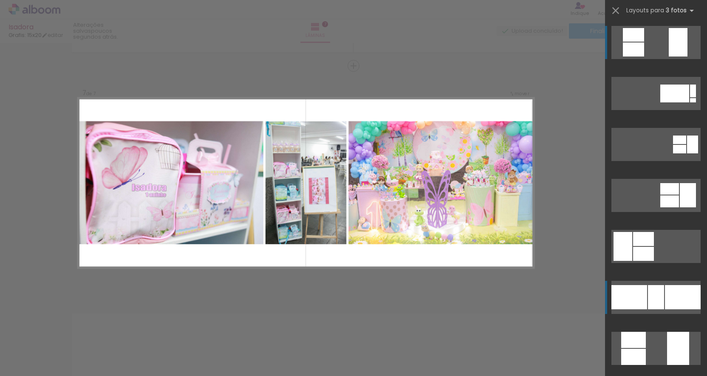
click at [662, 300] on div at bounding box center [656, 297] width 16 height 24
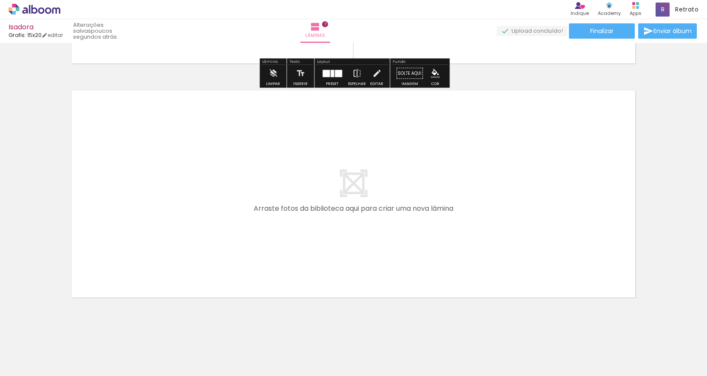
scroll to position [1626, 0]
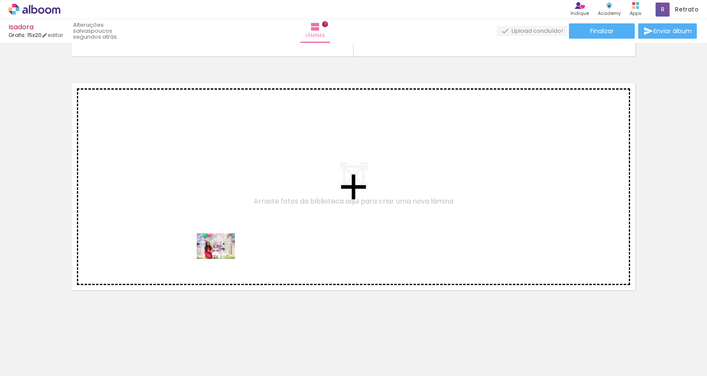
drag, startPoint x: 232, startPoint y: 359, endPoint x: 222, endPoint y: 258, distance: 101.2
click at [222, 258] on quentale-workspace at bounding box center [353, 188] width 707 height 376
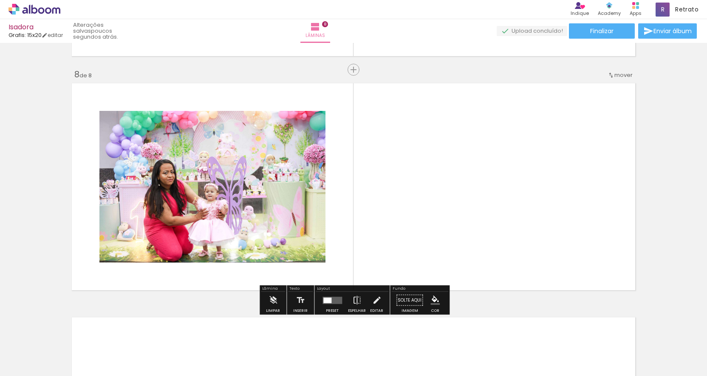
scroll to position [1630, 0]
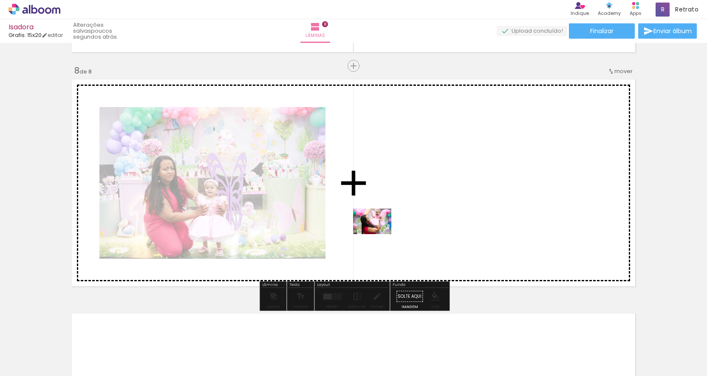
drag, startPoint x: 389, startPoint y: 358, endPoint x: 379, endPoint y: 234, distance: 124.5
click at [379, 234] on quentale-workspace at bounding box center [353, 188] width 707 height 376
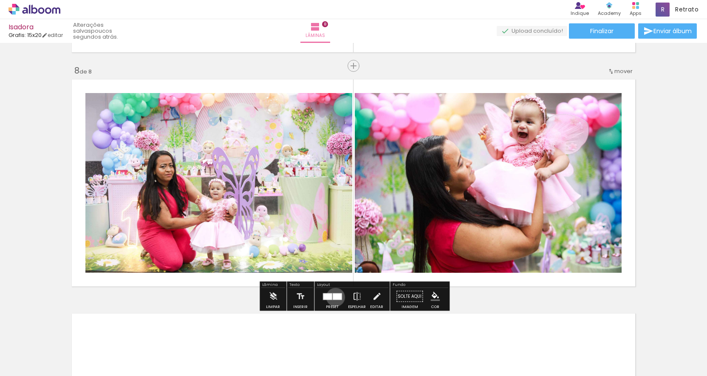
click at [334, 297] on div at bounding box center [337, 296] width 9 height 6
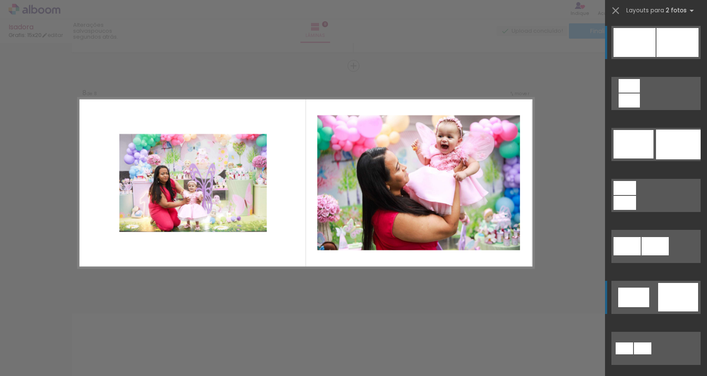
click at [635, 297] on div at bounding box center [633, 298] width 31 height 20
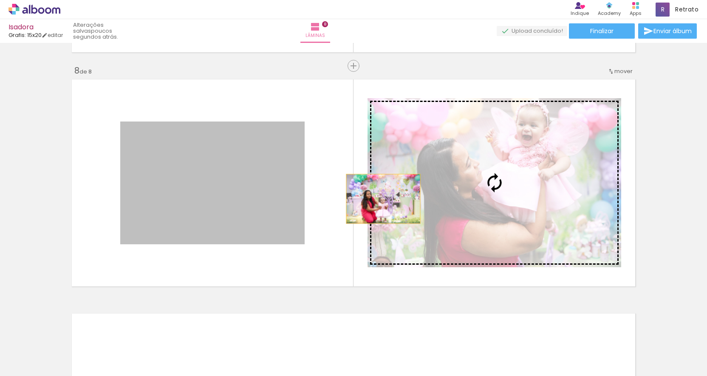
drag, startPoint x: 210, startPoint y: 195, endPoint x: 383, endPoint y: 199, distance: 173.4
click at [0, 0] on slot at bounding box center [0, 0] width 0 height 0
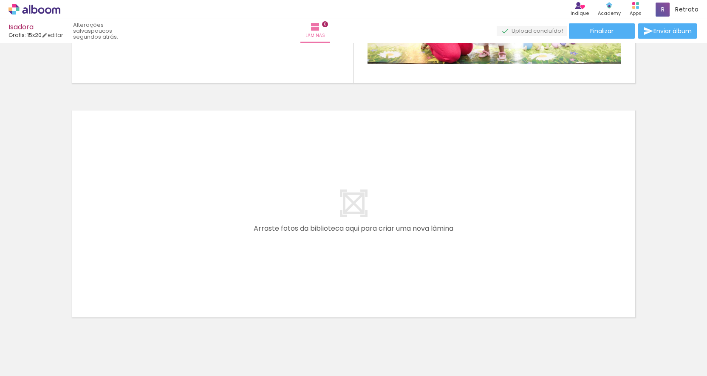
scroll to position [0, 1260]
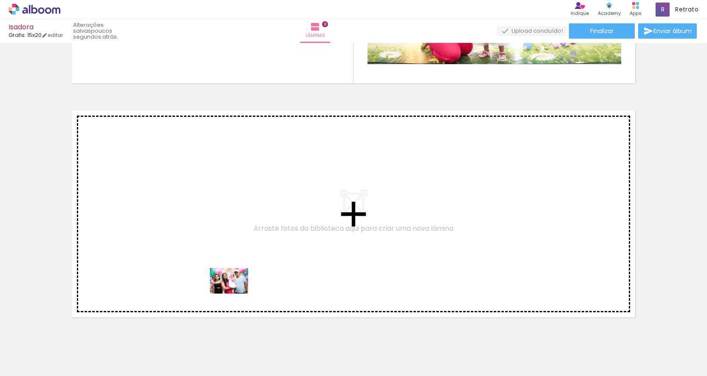
drag, startPoint x: 239, startPoint y: 356, endPoint x: 235, endPoint y: 294, distance: 62.6
click at [235, 294] on quentale-workspace at bounding box center [353, 188] width 707 height 376
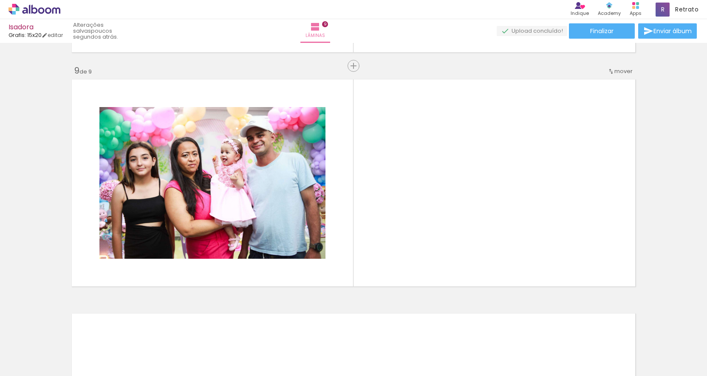
scroll to position [0, 1740]
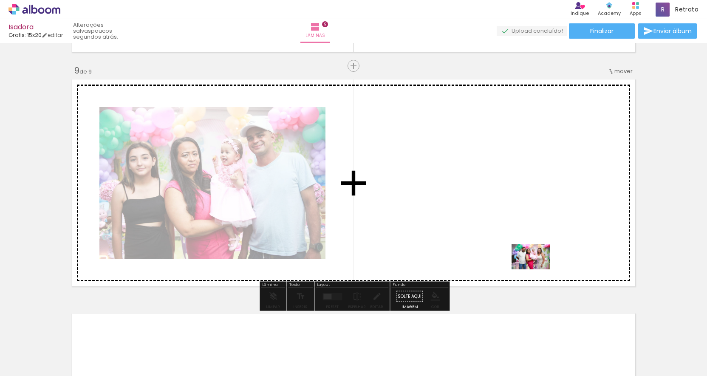
drag, startPoint x: 622, startPoint y: 353, endPoint x: 537, endPoint y: 269, distance: 118.7
click at [537, 269] on quentale-workspace at bounding box center [353, 188] width 707 height 376
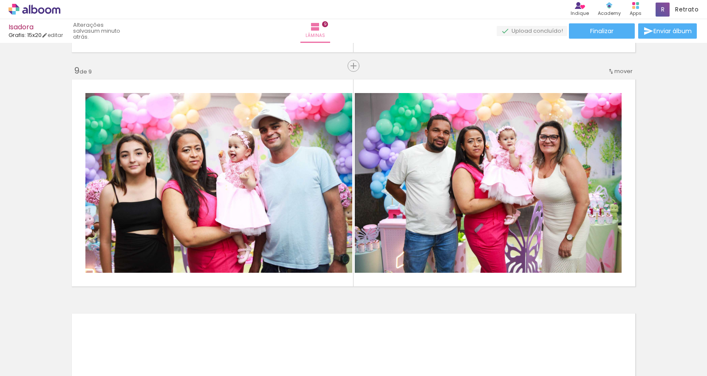
scroll to position [0, 1983]
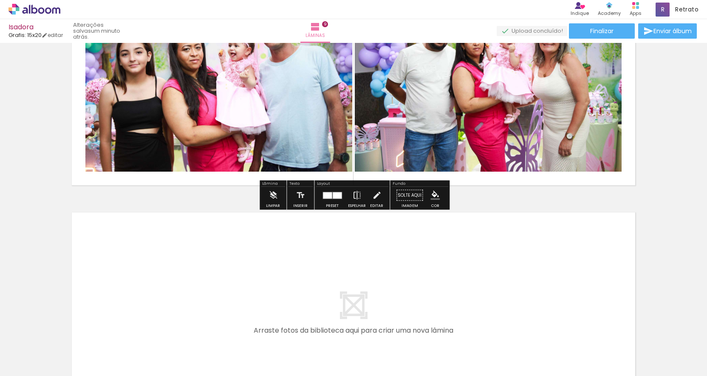
click at [340, 196] on div at bounding box center [332, 195] width 23 height 17
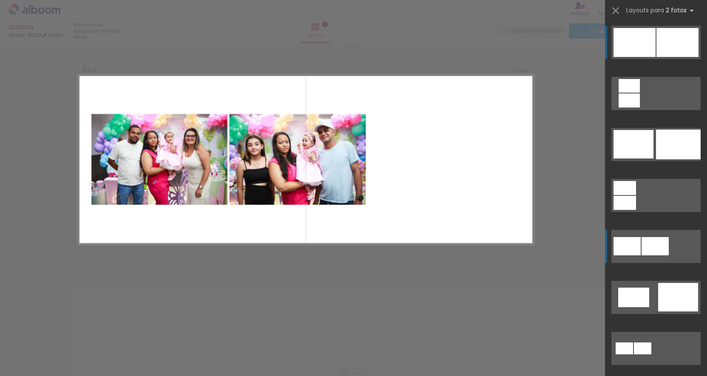
scroll to position [1864, 0]
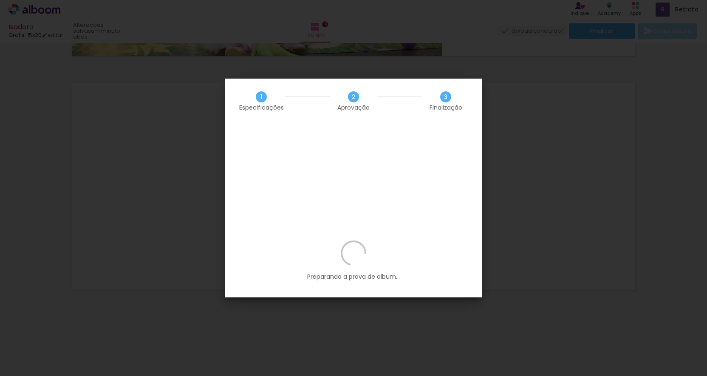
scroll to position [0, 1983]
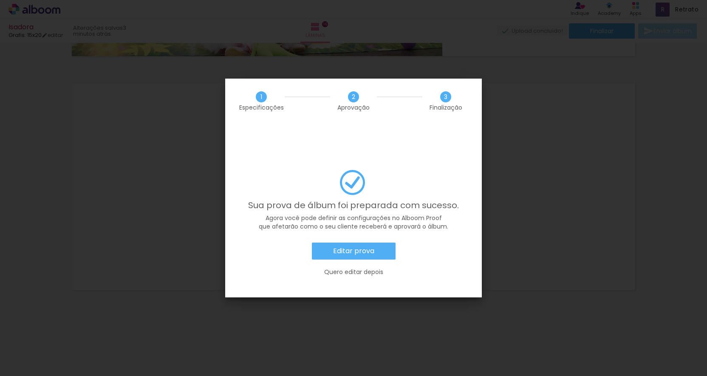
click at [0, 0] on slot "Editar prova" at bounding box center [0, 0] width 0 height 0
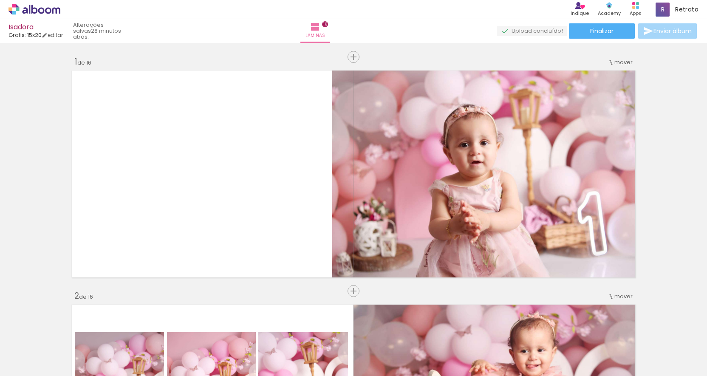
scroll to position [0, 1983]
